Goal: Transaction & Acquisition: Download file/media

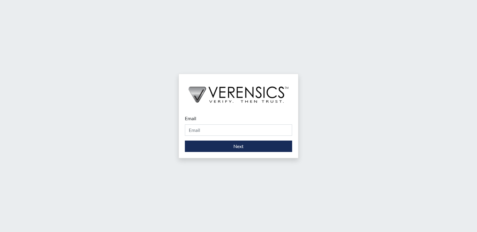
click at [247, 123] on div "Email Please provide your email address." at bounding box center [238, 125] width 107 height 21
click at [253, 129] on input "Email" at bounding box center [238, 129] width 107 height 11
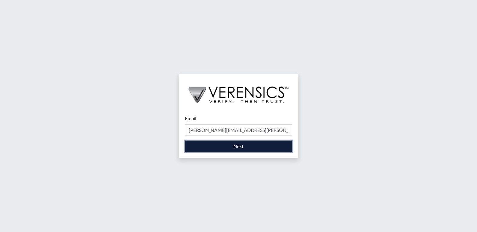
click at [255, 149] on button "Next" at bounding box center [238, 145] width 107 height 11
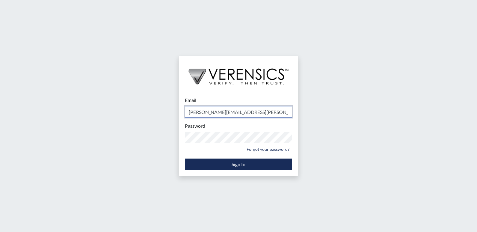
type input "[PERSON_NAME][EMAIL_ADDRESS][PERSON_NAME][DOMAIN_NAME]"
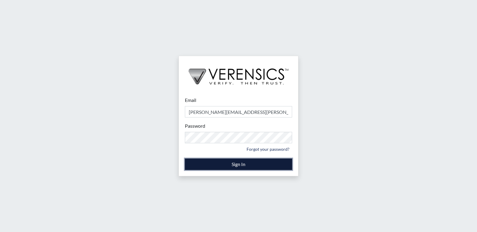
click at [253, 162] on button "Sign In" at bounding box center [238, 163] width 107 height 11
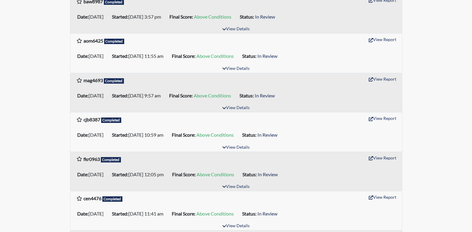
scroll to position [389, 0]
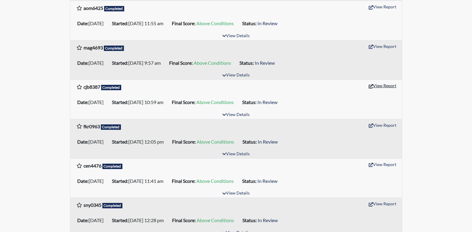
click at [390, 85] on button "View Report" at bounding box center [382, 85] width 33 height 9
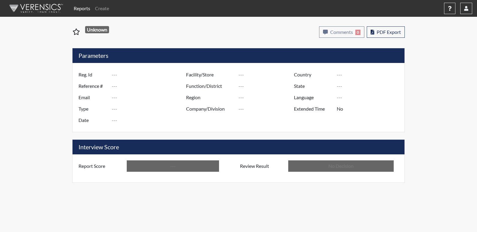
type input "cjb8387"
type input "48424"
type input "---"
type input "Corrections Pre-Employment"
type input "Jul 9, 2025"
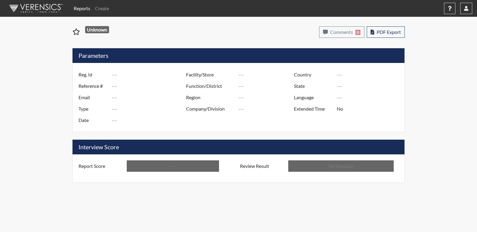
type input "Emanuel PDC"
type input "[GEOGRAPHIC_DATA]"
type input "[US_STATE]"
type input "English"
type input "Above Conditions"
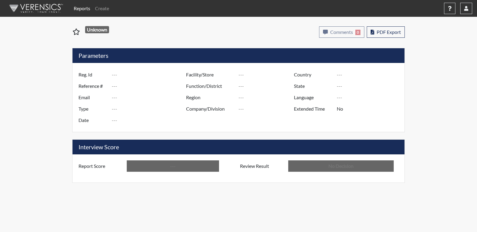
type input "In Review"
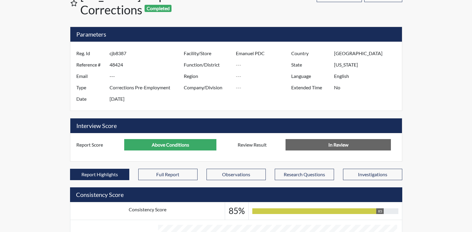
scroll to position [30, 0]
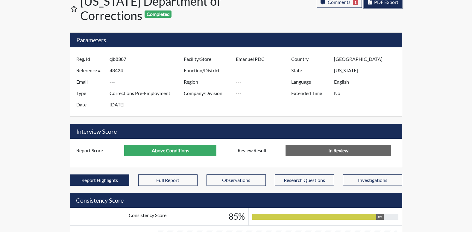
click at [389, 4] on span "PDF Export" at bounding box center [386, 2] width 24 height 6
